Goal: Navigation & Orientation: Go to known website

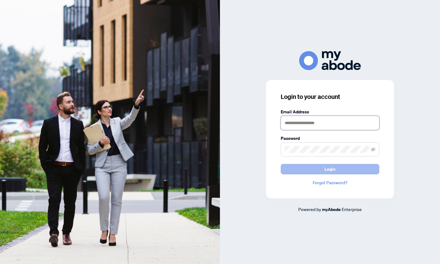
type input "**********"
click at [292, 168] on button "Login" at bounding box center [330, 169] width 99 height 10
